Goal: Transaction & Acquisition: Download file/media

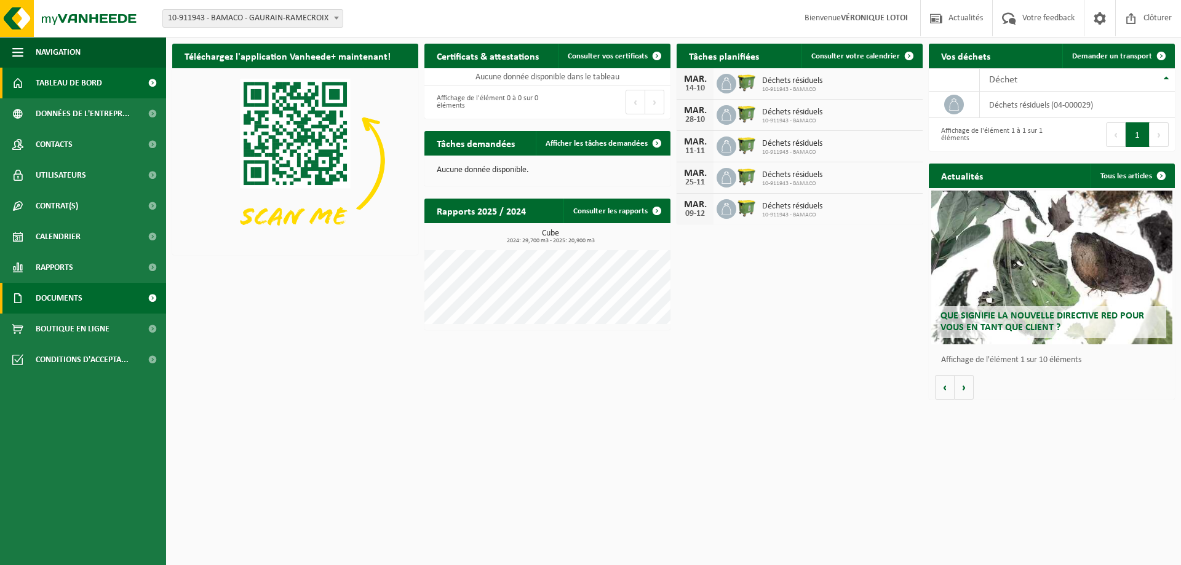
click at [74, 300] on span "Documents" at bounding box center [59, 298] width 47 height 31
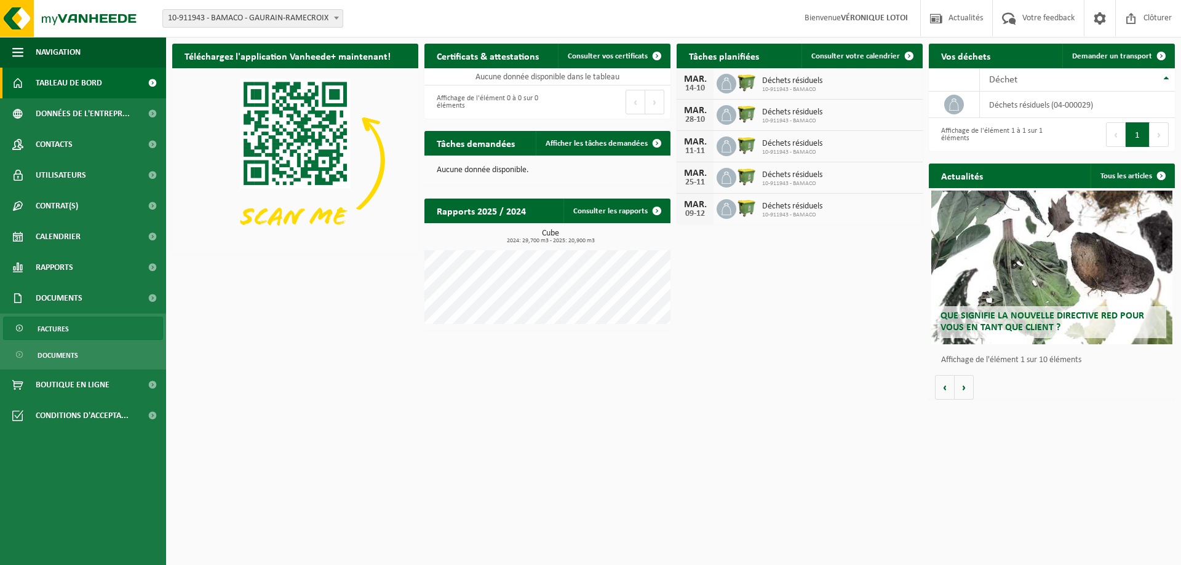
click at [61, 325] on span "Factures" at bounding box center [53, 328] width 31 height 23
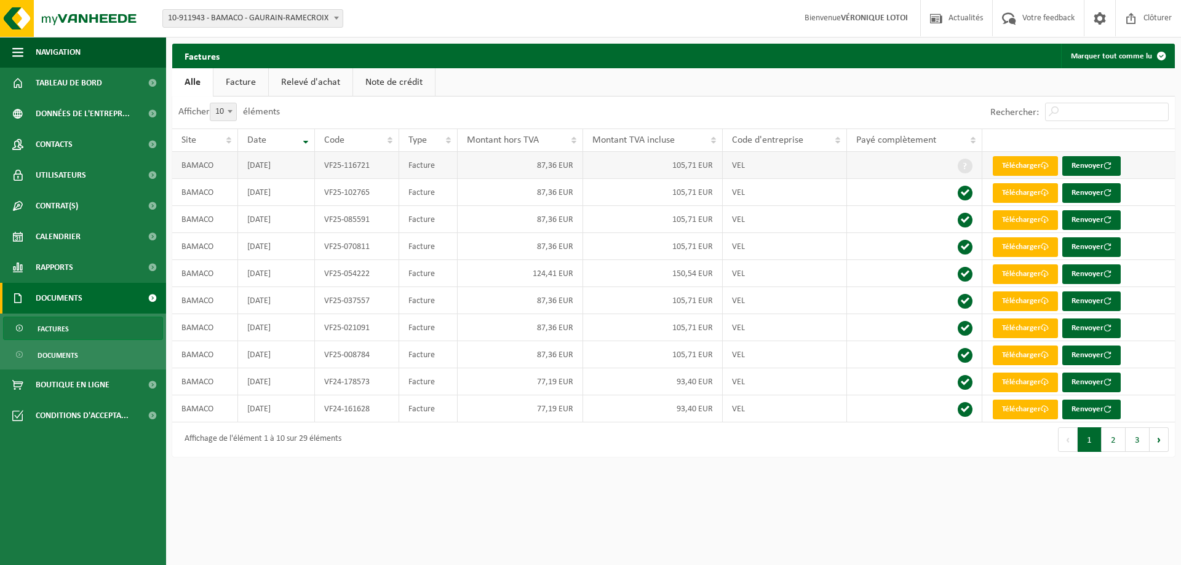
click at [672, 167] on td "105,71 EUR" at bounding box center [653, 165] width 140 height 27
click at [1051, 159] on link "Télécharger" at bounding box center [1024, 166] width 65 height 20
click at [975, 138] on th "Payé complètement" at bounding box center [914, 140] width 135 height 23
click at [61, 323] on span "Factures" at bounding box center [53, 328] width 31 height 23
click at [103, 296] on link "Documents" at bounding box center [83, 298] width 166 height 31
